Goal: Transaction & Acquisition: Purchase product/service

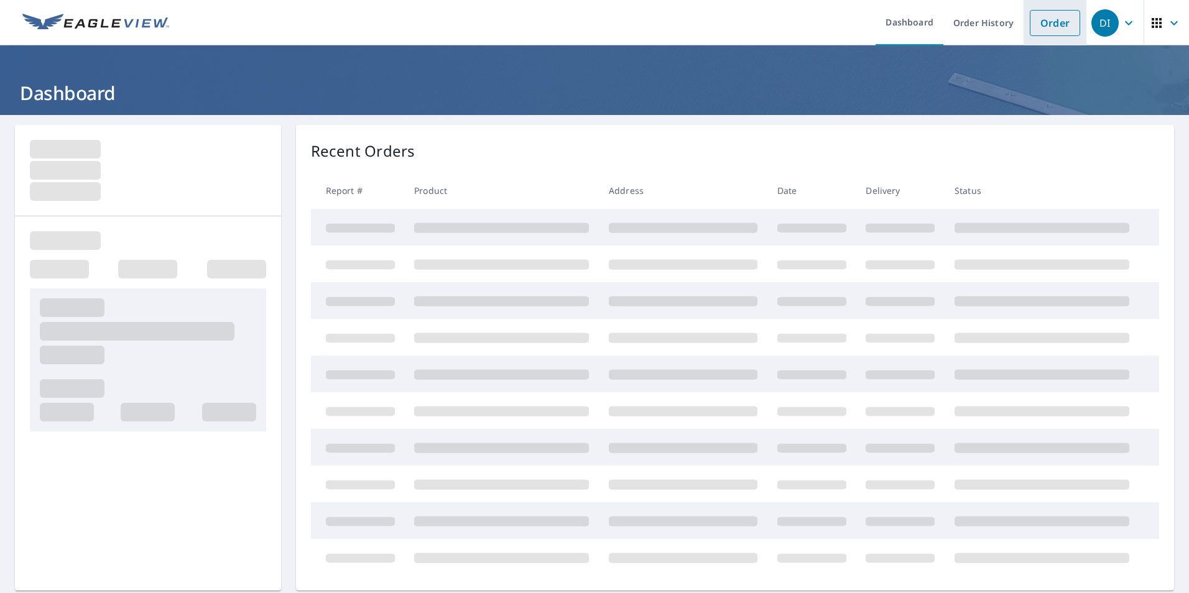
click at [1049, 25] on link "Order" at bounding box center [1055, 23] width 50 height 26
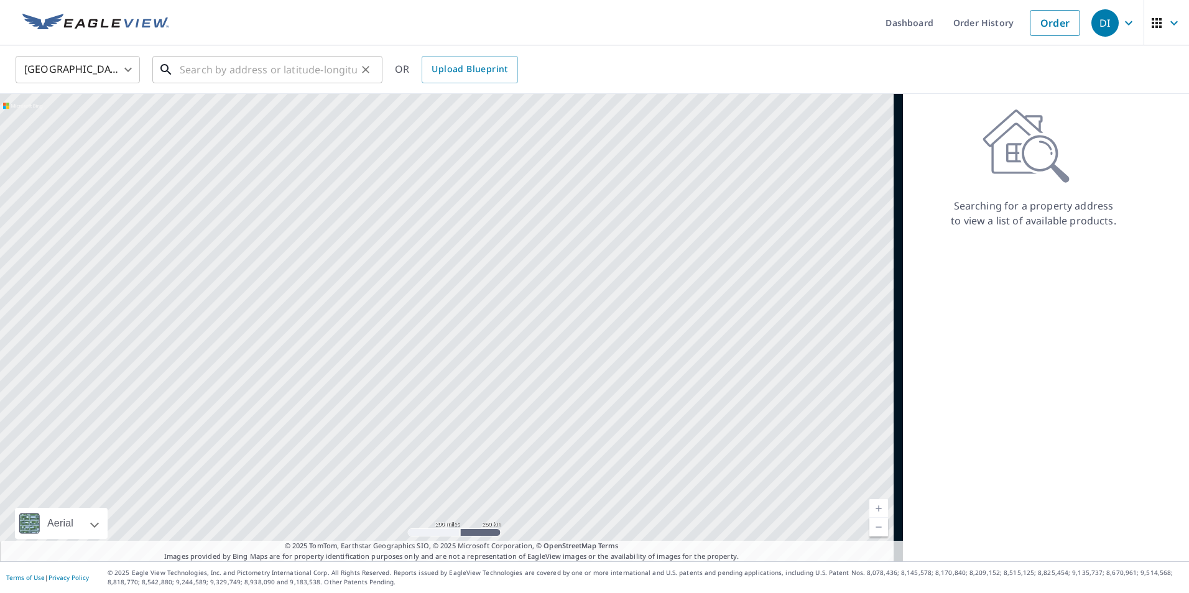
click at [252, 63] on input "text" at bounding box center [268, 69] width 177 height 35
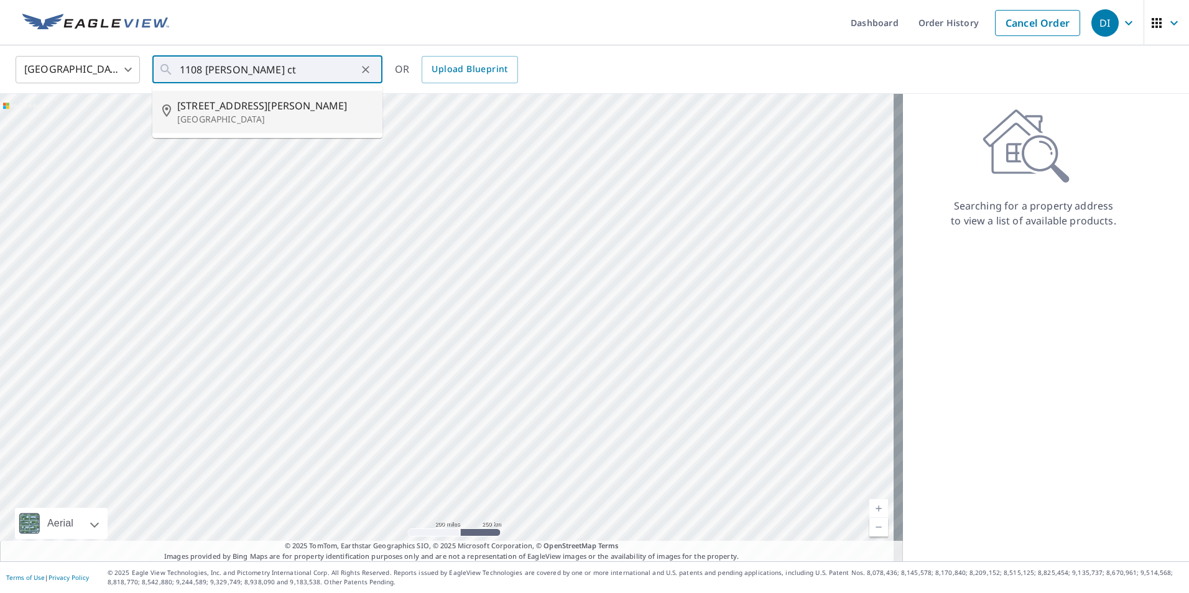
type input "[STREET_ADDRESS][PERSON_NAME][PERSON_NAME]"
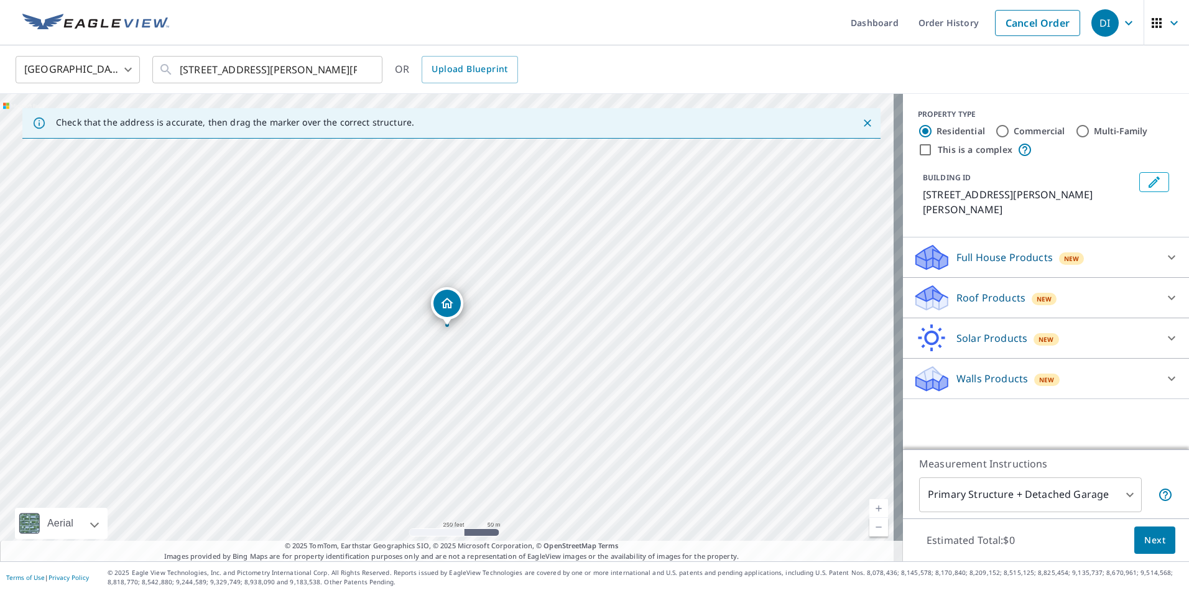
click at [1164, 290] on icon at bounding box center [1171, 297] width 15 height 15
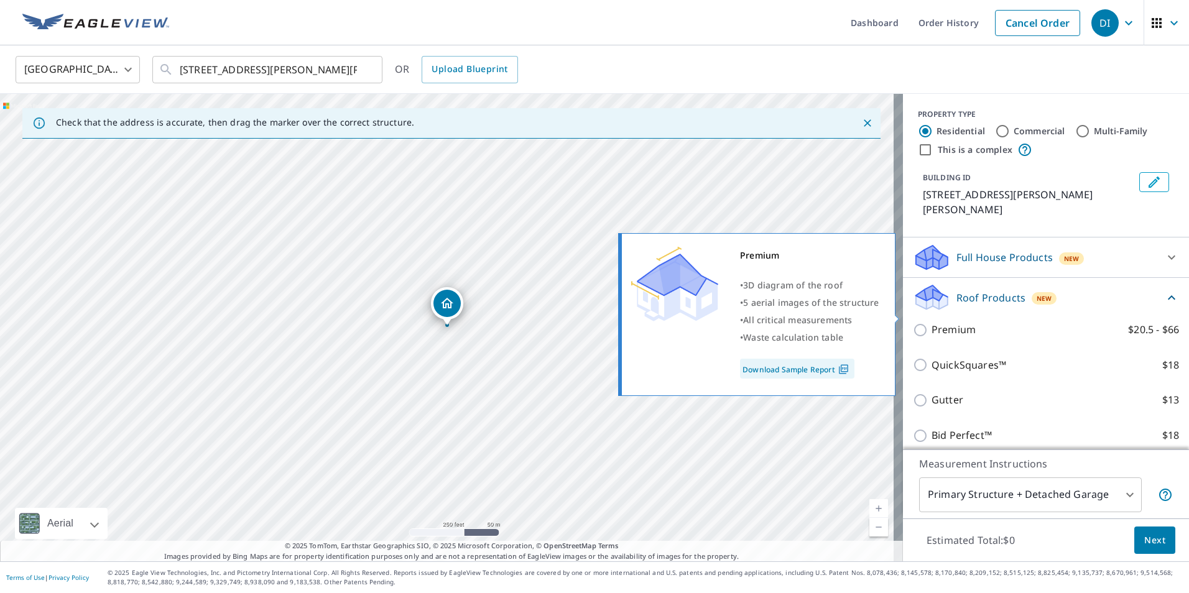
click at [913, 323] on input "Premium $20.5 - $66" at bounding box center [922, 330] width 19 height 15
checkbox input "true"
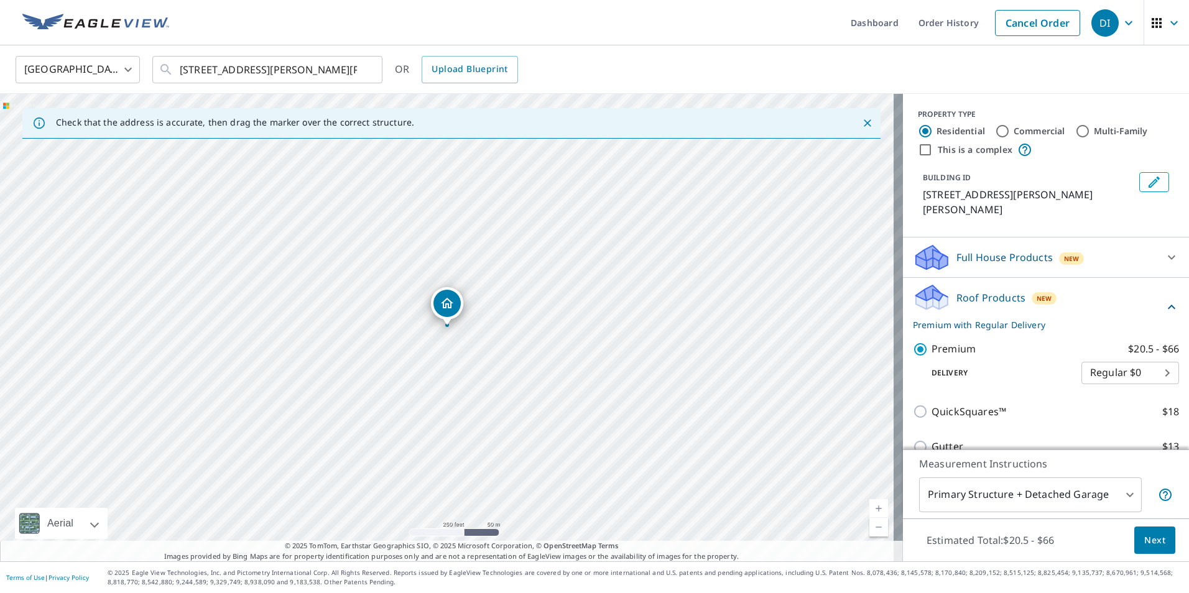
click at [1144, 546] on span "Next" at bounding box center [1154, 541] width 21 height 16
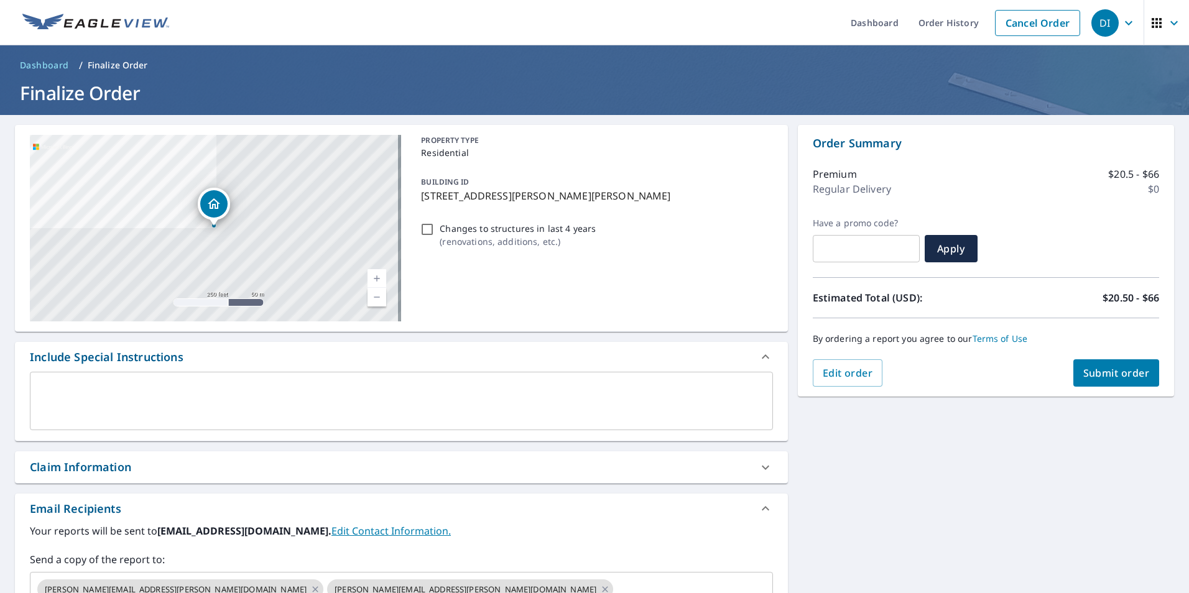
click at [1104, 370] on span "Submit order" at bounding box center [1116, 373] width 67 height 14
